Goal: Check status: Check status

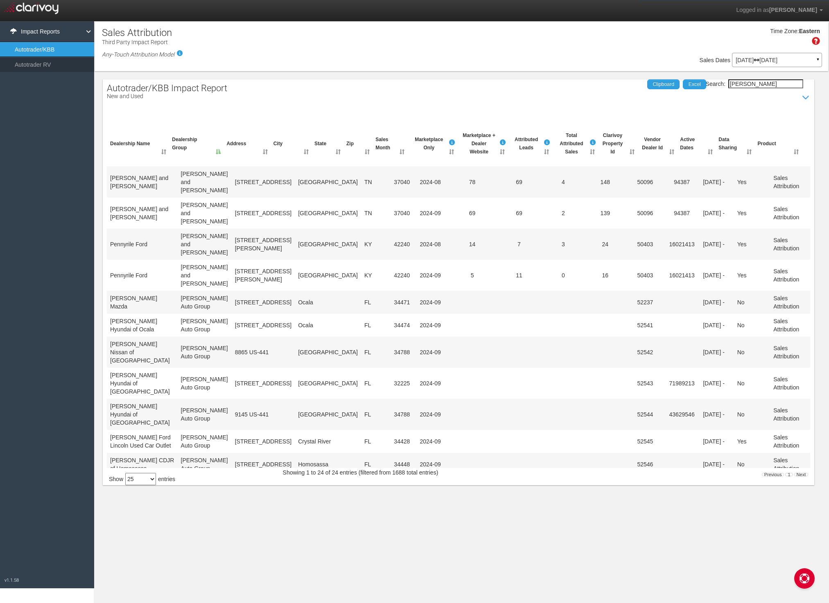
select select "25"
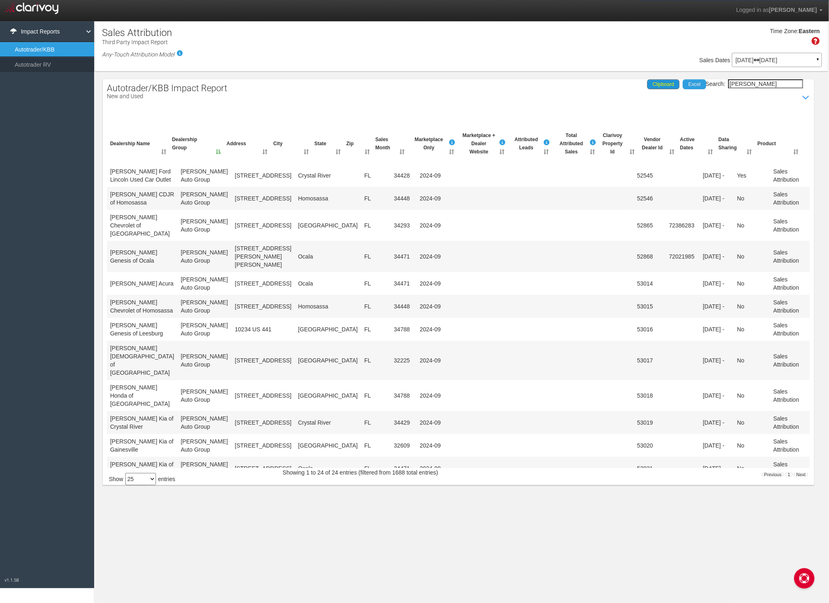
click at [656, 83] on div "Search: [PERSON_NAME] Clipboard Excel" at bounding box center [454, 83] width 711 height 9
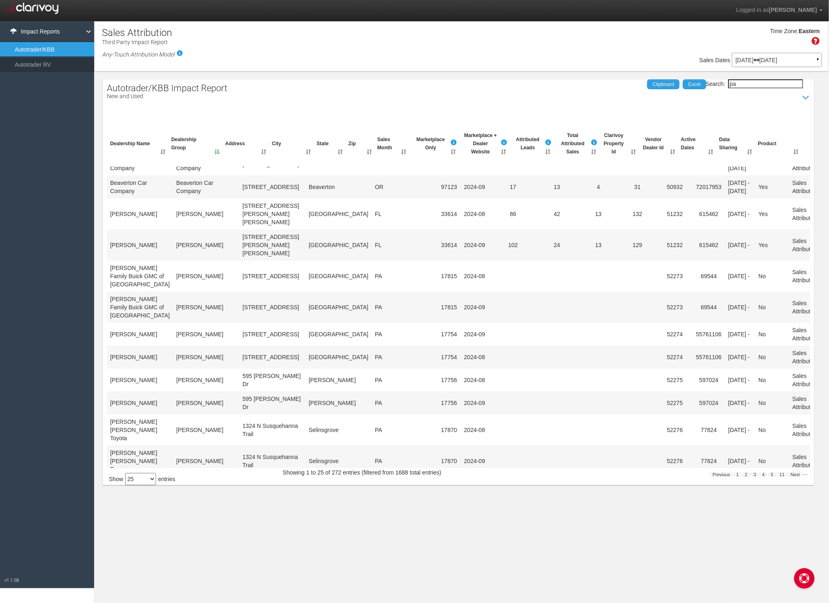
scroll to position [0, 0]
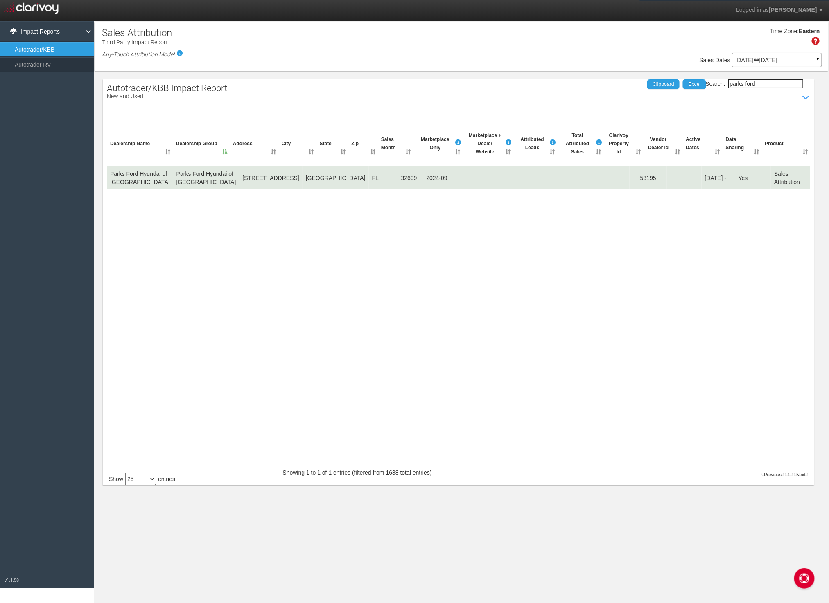
type input "parks ford"
click at [134, 181] on td "Parks Ford Hyundai of [GEOGRAPHIC_DATA]" at bounding box center [140, 178] width 66 height 23
click at [782, 184] on td "Sales Attribution" at bounding box center [790, 178] width 39 height 23
click at [398, 176] on td "32609" at bounding box center [410, 178] width 25 height 23
click at [455, 183] on td at bounding box center [478, 178] width 46 height 23
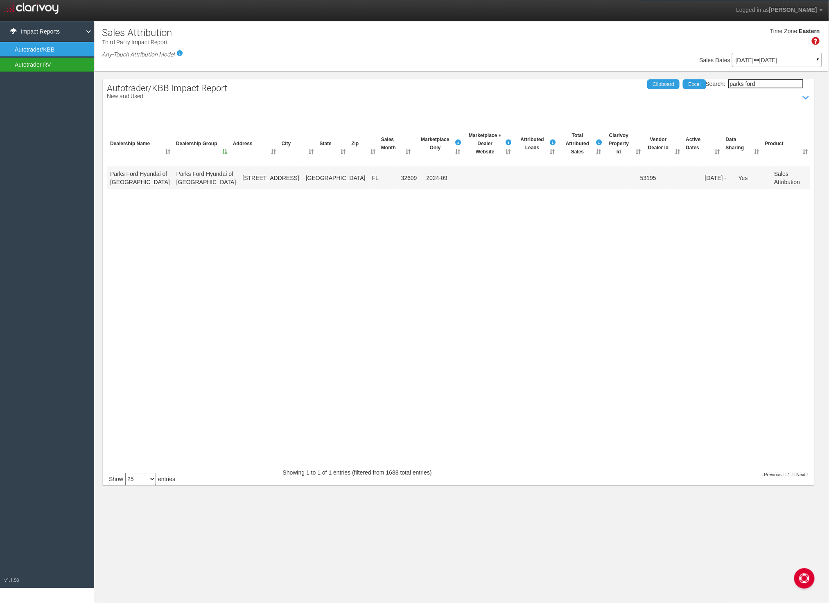
click at [65, 63] on link "Autotrader RV" at bounding box center [47, 64] width 94 height 15
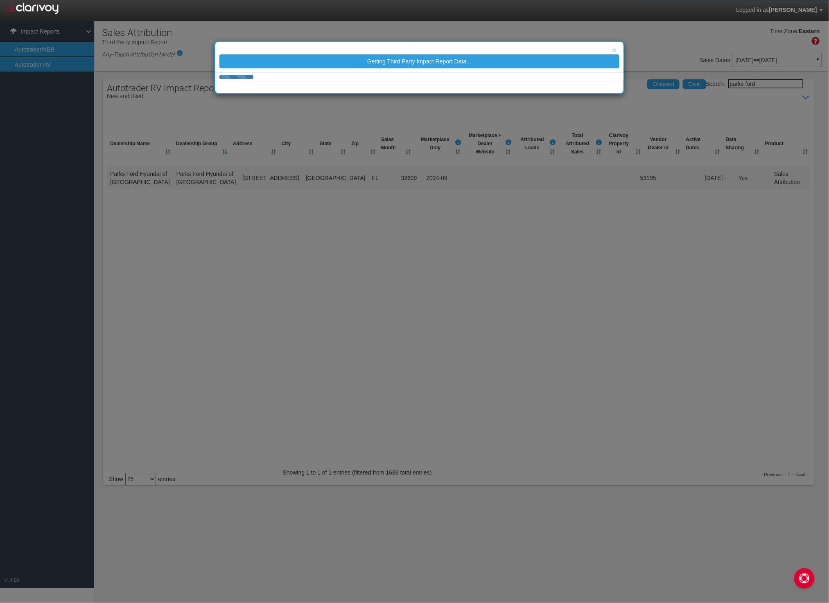
select select "25"
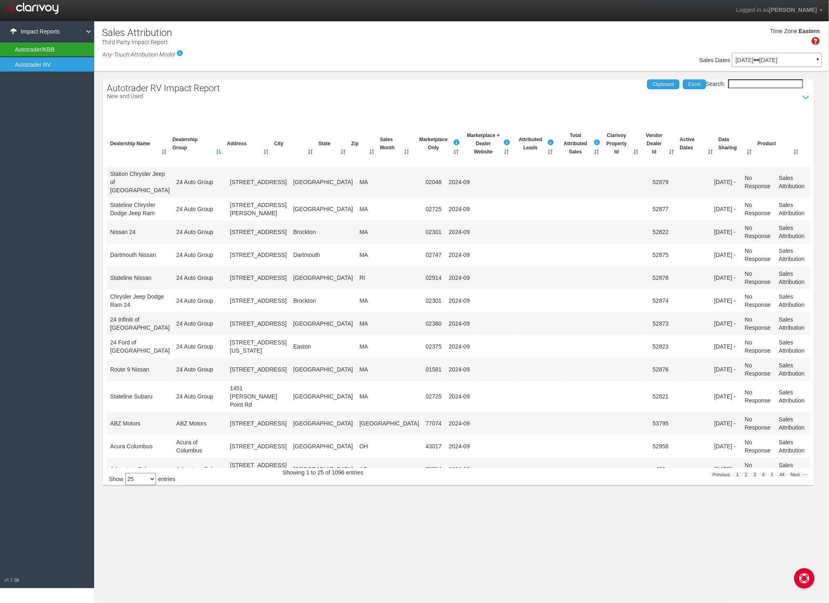
click at [55, 47] on link "Autotrader/KBB" at bounding box center [47, 49] width 94 height 15
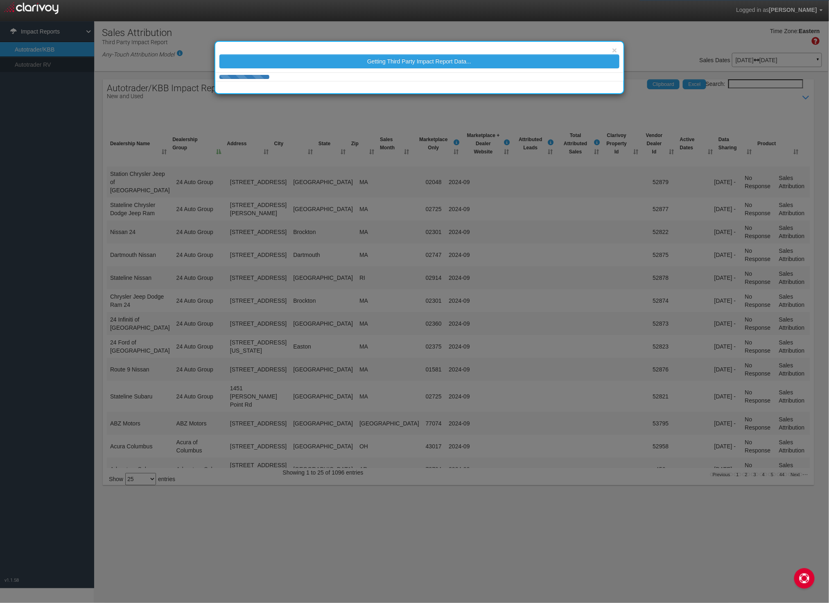
select select "25"
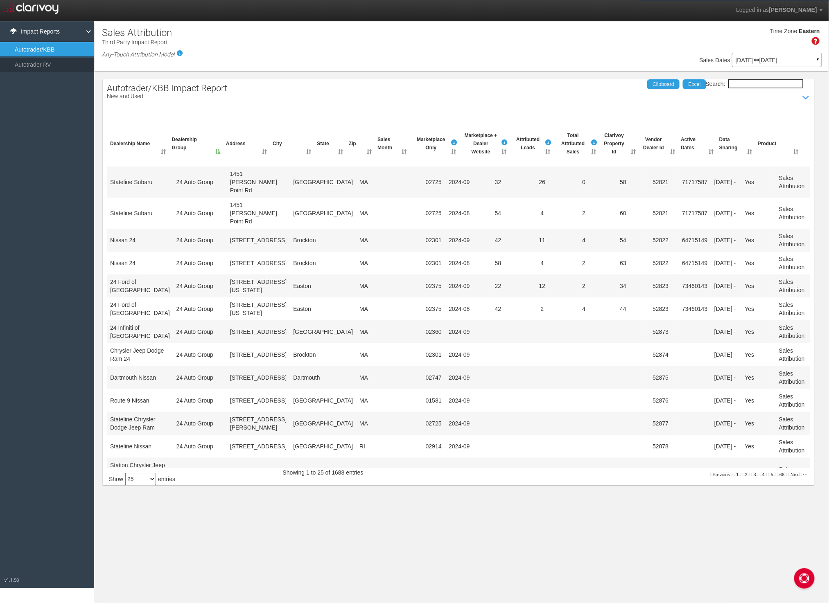
click at [758, 83] on input "Search:" at bounding box center [765, 83] width 75 height 9
click at [748, 80] on input "Search:" at bounding box center [765, 83] width 75 height 9
click at [745, 83] on input "Search:" at bounding box center [765, 83] width 75 height 9
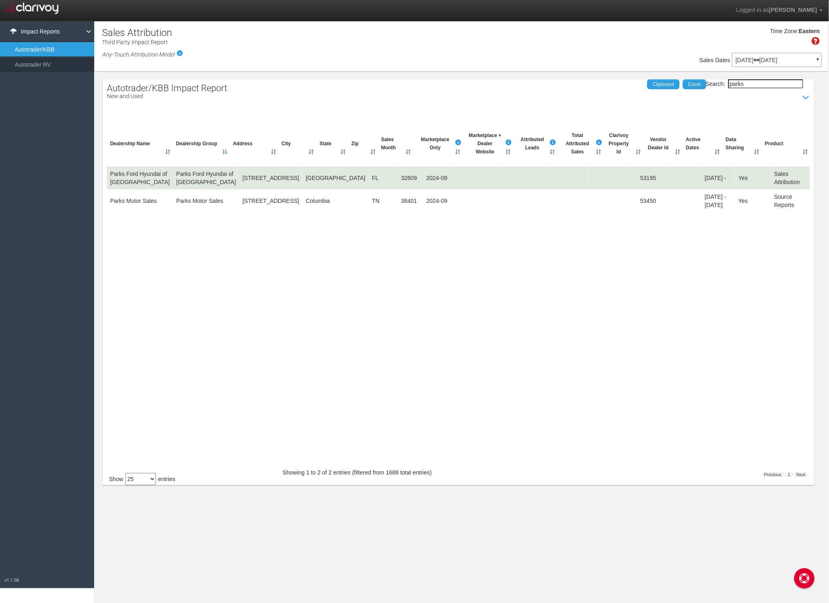
type input "parks"
click at [144, 185] on td "Parks Ford Hyundai of [GEOGRAPHIC_DATA]" at bounding box center [140, 178] width 66 height 23
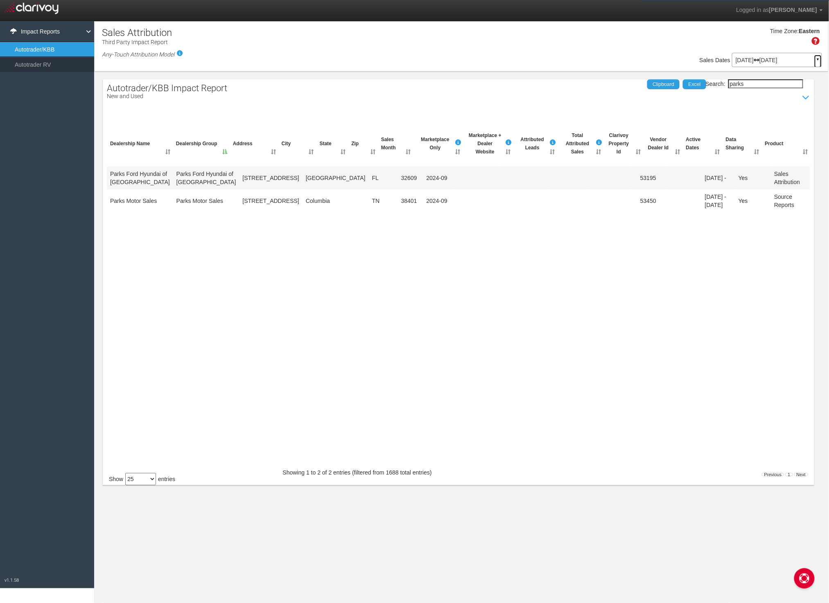
click at [814, 60] on link "▼" at bounding box center [817, 61] width 7 height 13
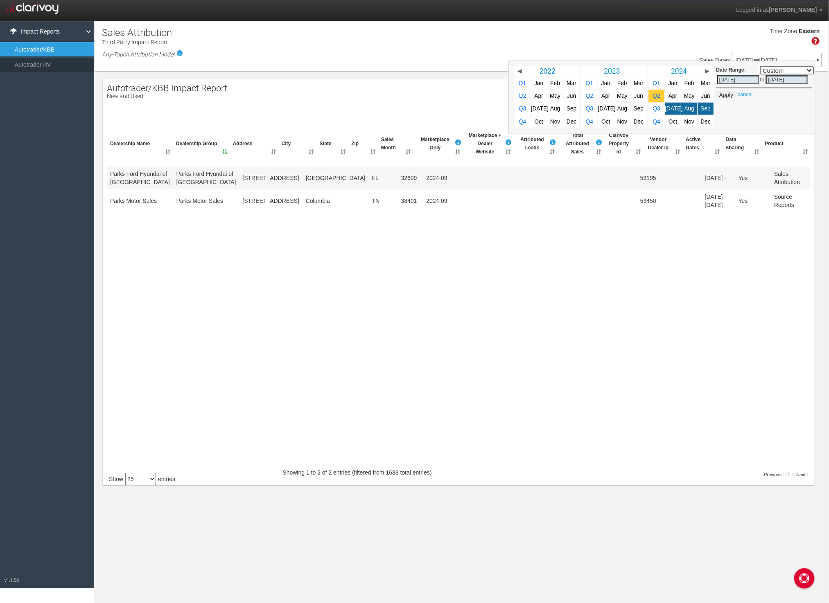
click at [660, 98] on span "Q2" at bounding box center [656, 95] width 7 height 6
select select ","
type input "[DATE]"
click at [728, 97] on button "Apply" at bounding box center [726, 94] width 20 height 8
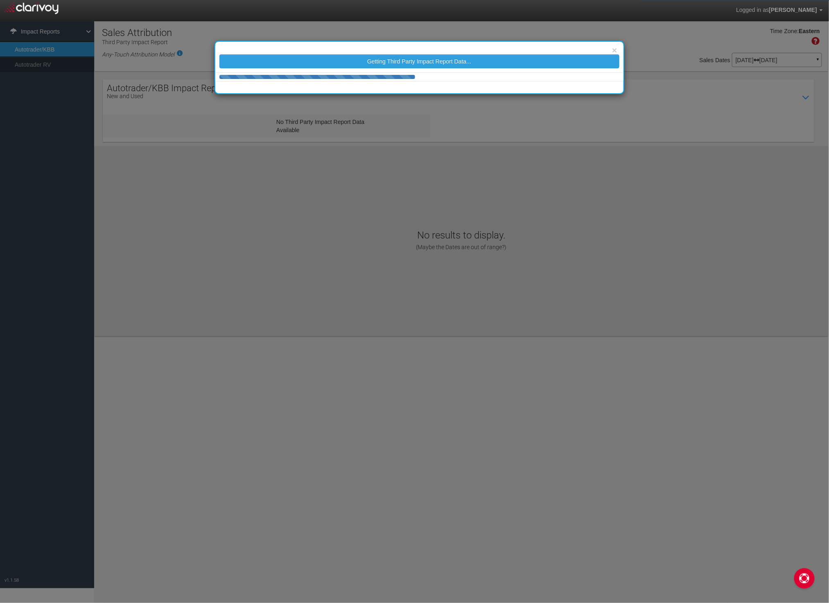
select select "25"
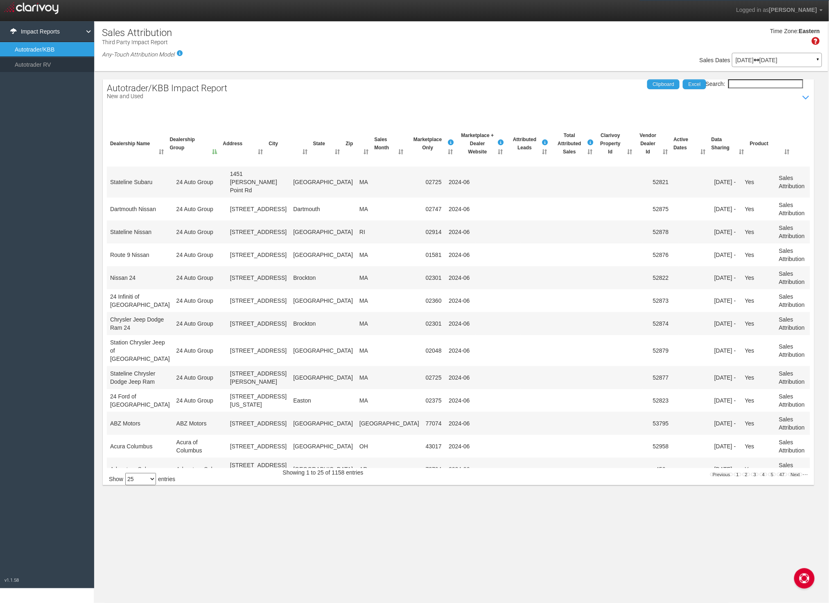
click at [753, 77] on div "Autotrader/KBB Impact Report New and Used Show / Hide Data Table Search: Clipbo…" at bounding box center [461, 278] width 733 height 414
click at [756, 81] on input "Search:" at bounding box center [765, 83] width 75 height 9
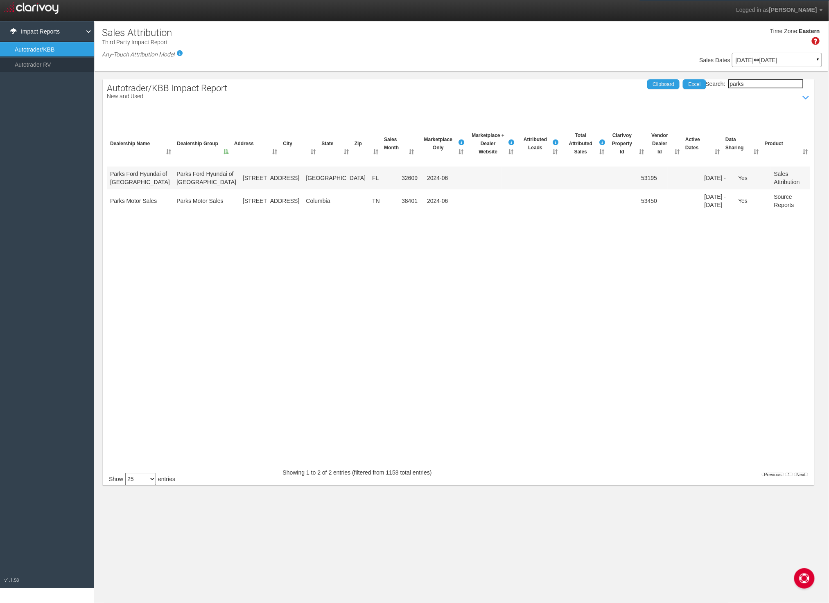
type input "parks"
